Goal: Find specific page/section: Find specific page/section

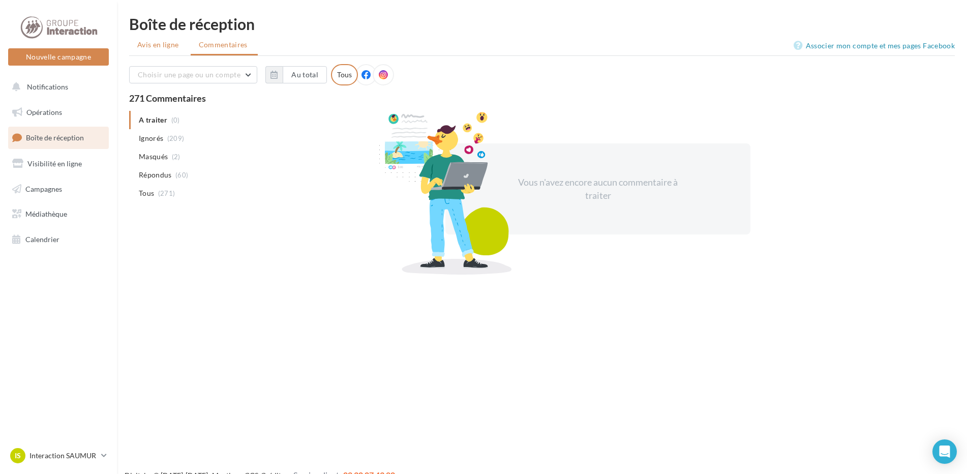
click at [186, 42] on li "Avis en ligne" at bounding box center [159, 45] width 60 height 18
